Goal: Information Seeking & Learning: Learn about a topic

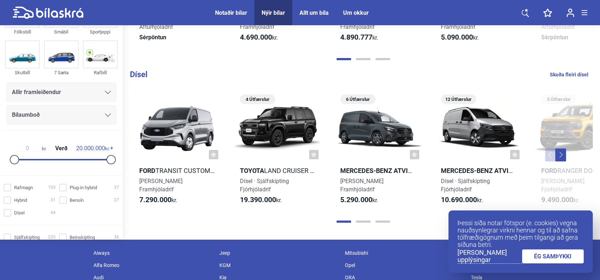
scroll to position [713, 0]
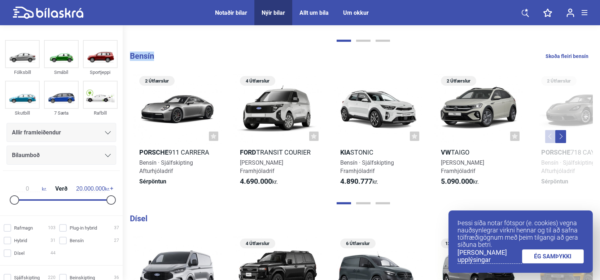
drag, startPoint x: 131, startPoint y: 57, endPoint x: 164, endPoint y: 58, distance: 33.5
click at [164, 58] on h1 "[PERSON_NAME] fleiri bensín" at bounding box center [364, 56] width 469 height 9
click at [146, 54] on b "Bensín" at bounding box center [142, 56] width 24 height 9
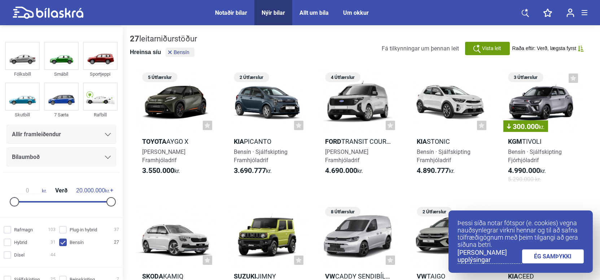
click at [140, 51] on button "Hreinsa síu" at bounding box center [145, 52] width 31 height 7
checkbox input "false"
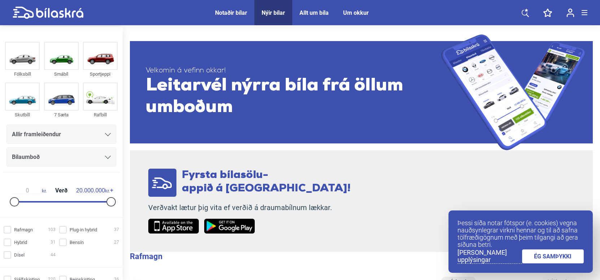
click at [23, 34] on form "Fólksbíll Smábíl Sportjeppi Skutbíll 7 Sæta Rafbíll Allir framleiðendur Bílaumb…" at bounding box center [61, 154] width 123 height 255
drag, startPoint x: 145, startPoint y: 32, endPoint x: 217, endPoint y: 31, distance: 71.8
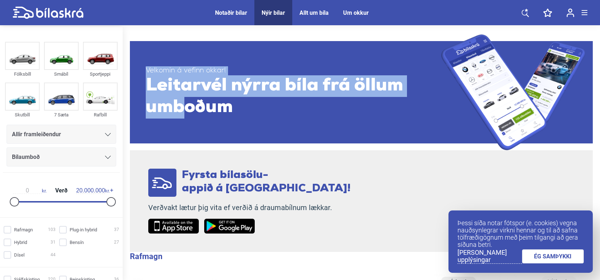
drag, startPoint x: 136, startPoint y: 32, endPoint x: 184, endPoint y: 110, distance: 91.1
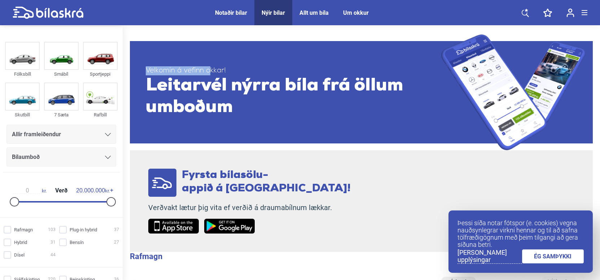
drag, startPoint x: 146, startPoint y: 34, endPoint x: 208, endPoint y: 37, distance: 62.1
click at [208, 37] on link "Velkomin á vefinn okkar! Leitarvél nýrra bíla frá öllum umboðum" at bounding box center [361, 92] width 463 height 116
click at [551, 255] on link "ÉG SAMÞYKKI" at bounding box center [553, 256] width 62 height 14
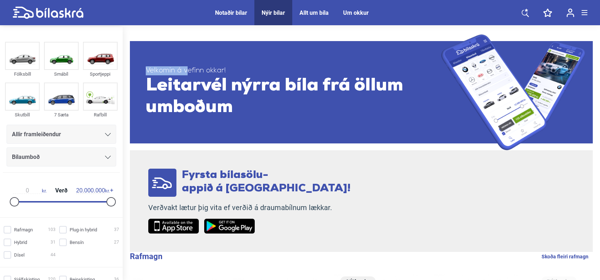
drag, startPoint x: 146, startPoint y: 35, endPoint x: 185, endPoint y: 35, distance: 38.9
click at [185, 35] on link "Velkomin á vefinn okkar! Leitarvél nýrra bíla frá öllum umboðum" at bounding box center [361, 92] width 463 height 116
